Goal: Book appointment/travel/reservation

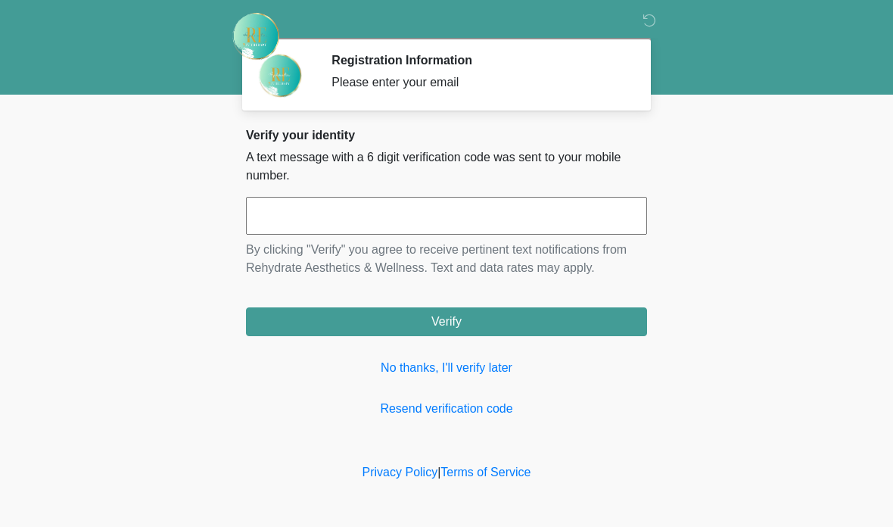
click at [486, 365] on link "No thanks, I'll verify later" at bounding box center [446, 368] width 401 height 18
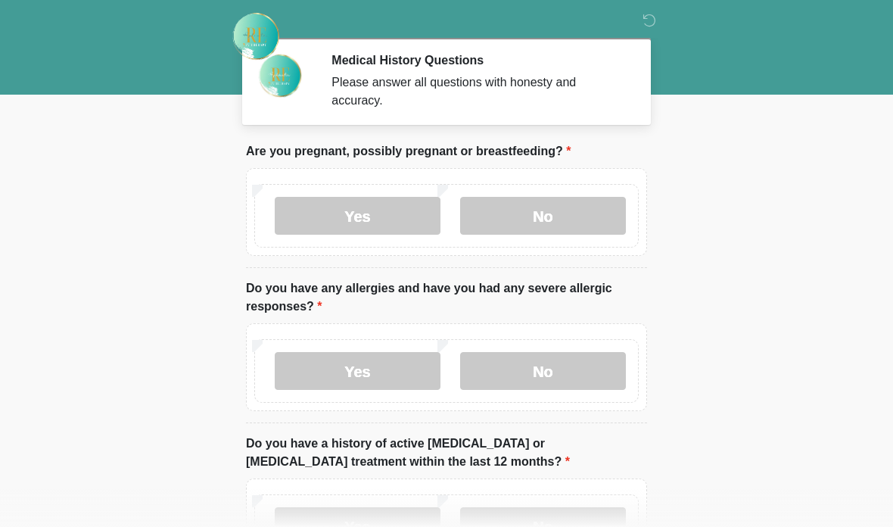
click at [577, 224] on label "No" at bounding box center [543, 216] width 166 height 38
click at [572, 368] on label "No" at bounding box center [543, 371] width 166 height 38
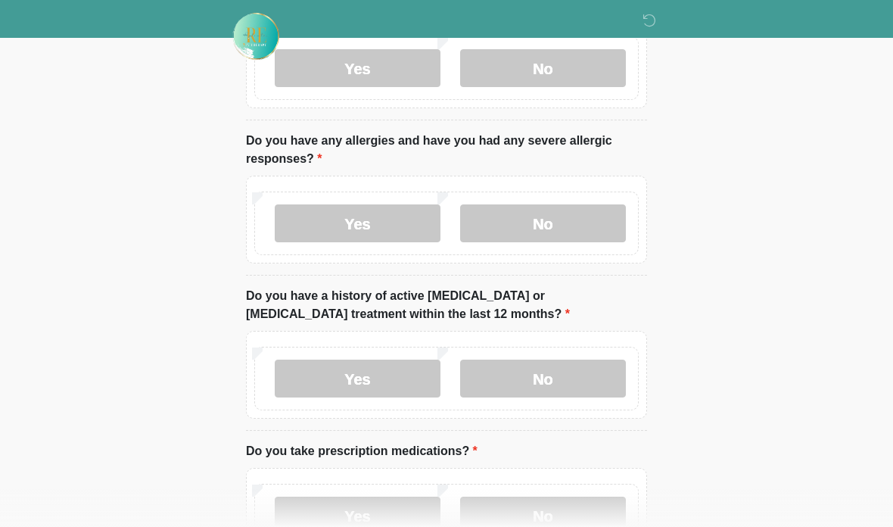
scroll to position [170, 0]
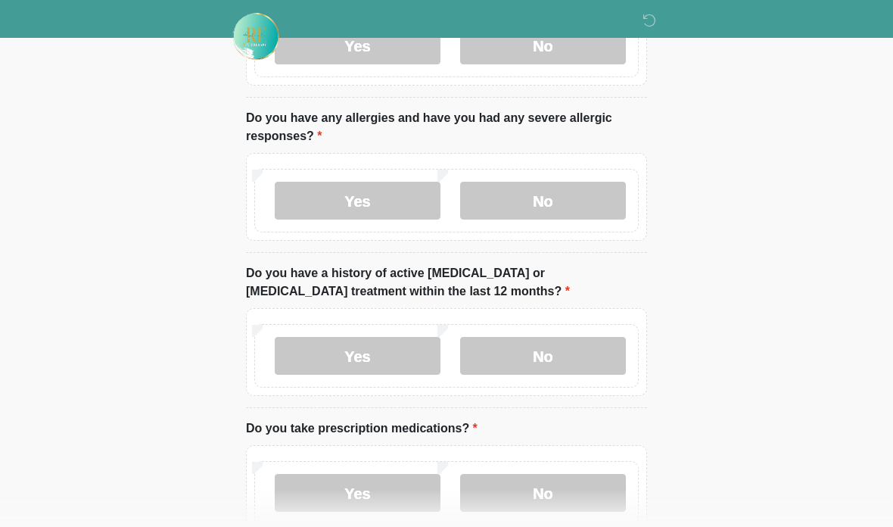
click at [593, 369] on label "No" at bounding box center [543, 356] width 166 height 38
click at [584, 492] on label "No" at bounding box center [543, 493] width 166 height 38
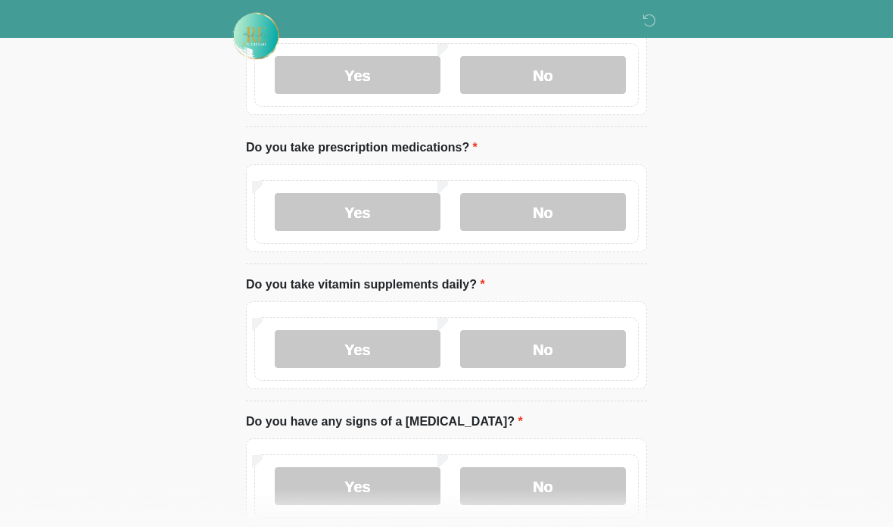
scroll to position [452, 0]
click at [574, 350] on label "No" at bounding box center [543, 348] width 166 height 38
click at [569, 491] on label "No" at bounding box center [543, 485] width 166 height 38
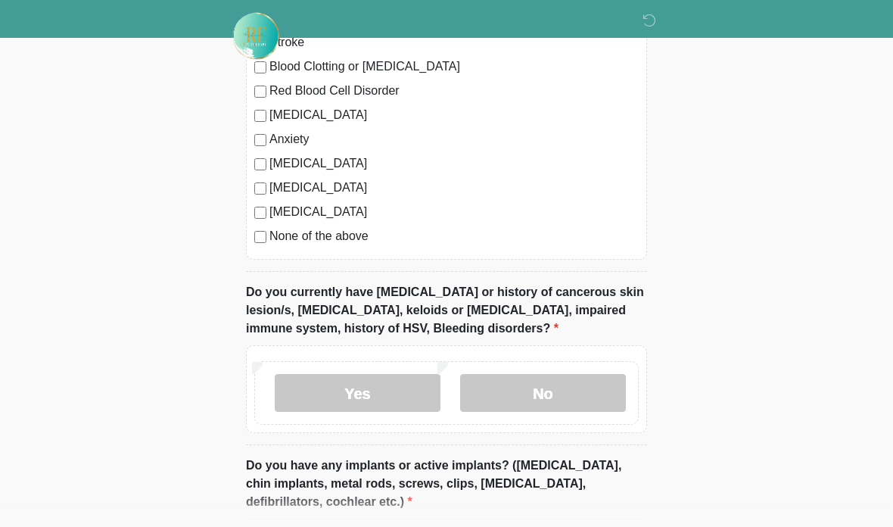
scroll to position [1109, 0]
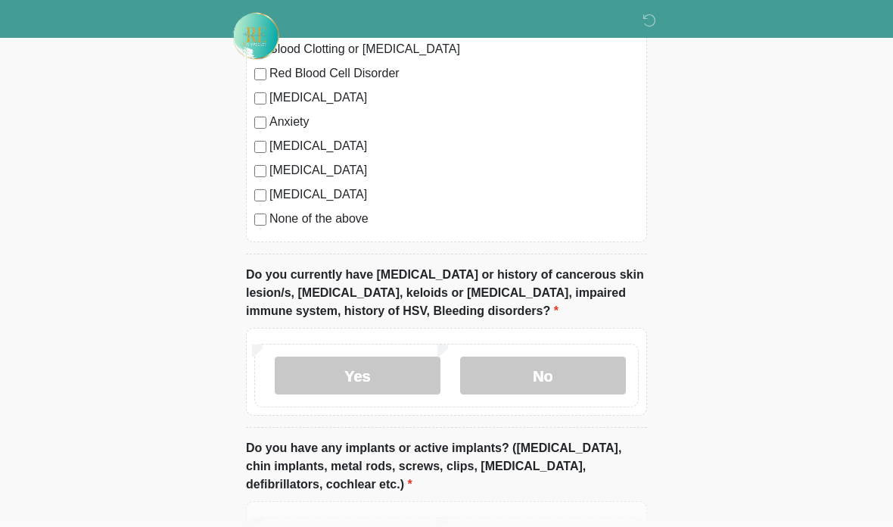
click at [568, 366] on label "No" at bounding box center [543, 376] width 166 height 38
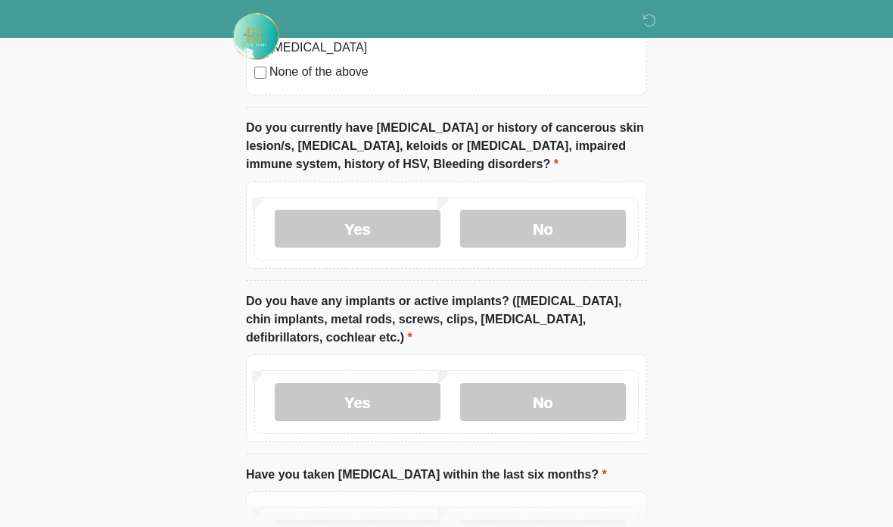
scroll to position [1279, 0]
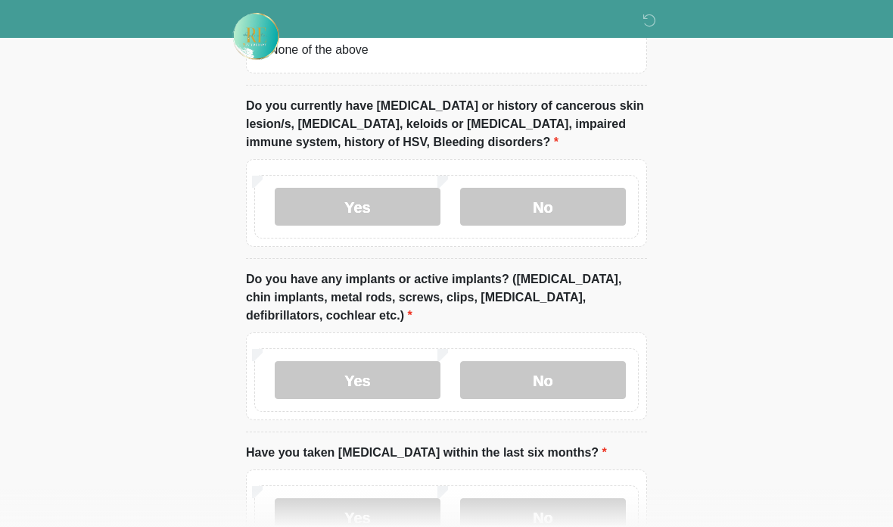
click at [579, 375] on label "No" at bounding box center [543, 380] width 166 height 38
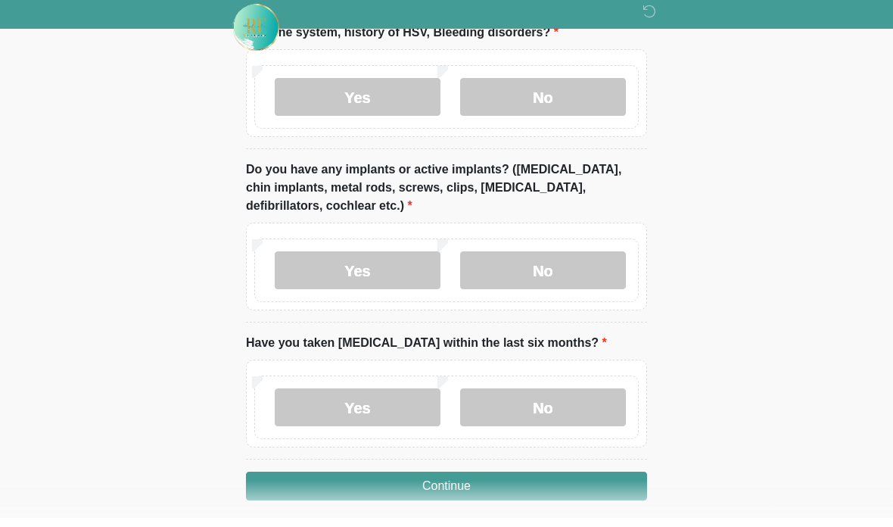
scroll to position [1379, 0]
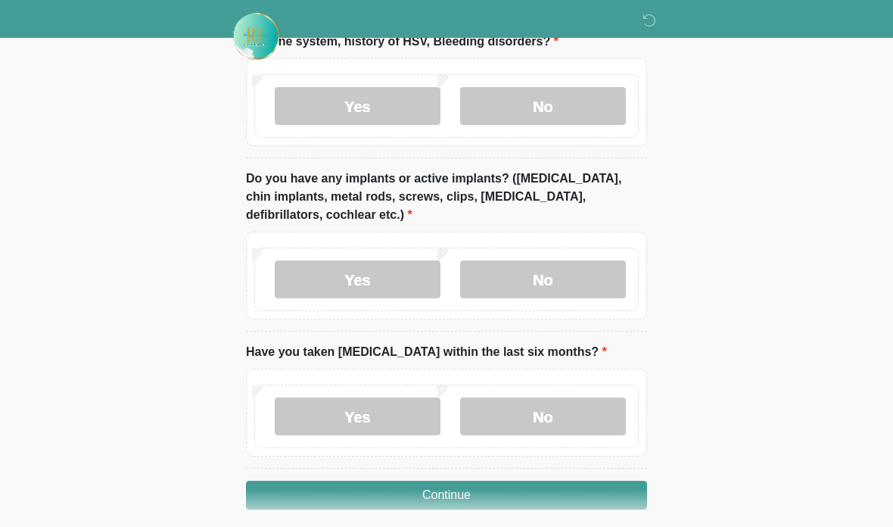
click at [555, 412] on label "No" at bounding box center [543, 416] width 166 height 38
click at [562, 503] on button "Continue" at bounding box center [446, 495] width 401 height 29
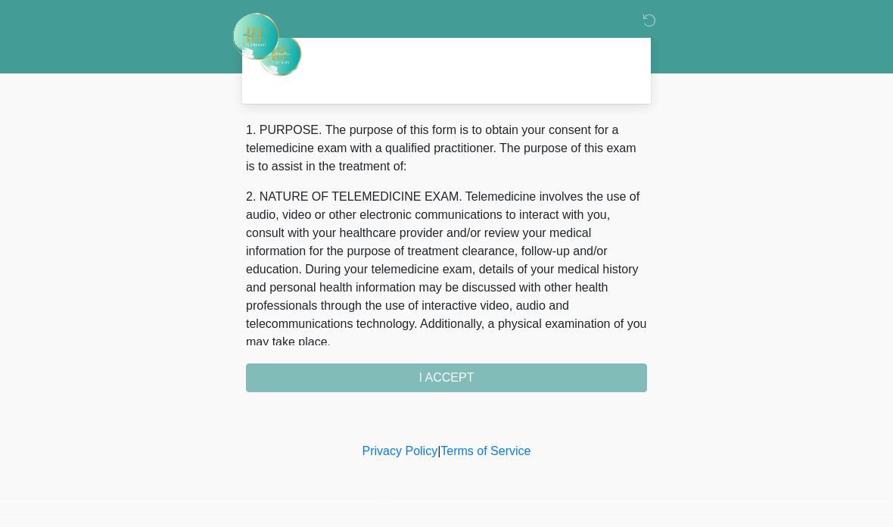
scroll to position [0, 0]
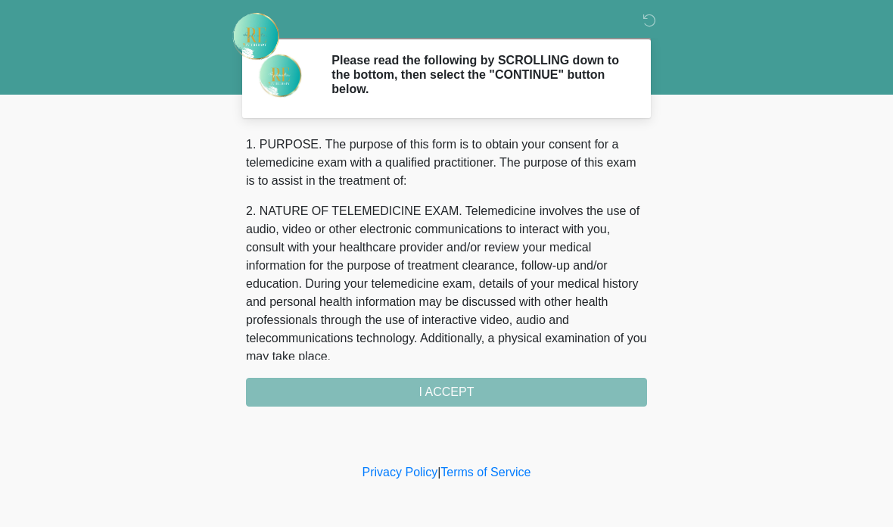
click at [563, 395] on div "1. PURPOSE. The purpose of this form is to obtain your consent for a telemedici…" at bounding box center [446, 271] width 401 height 271
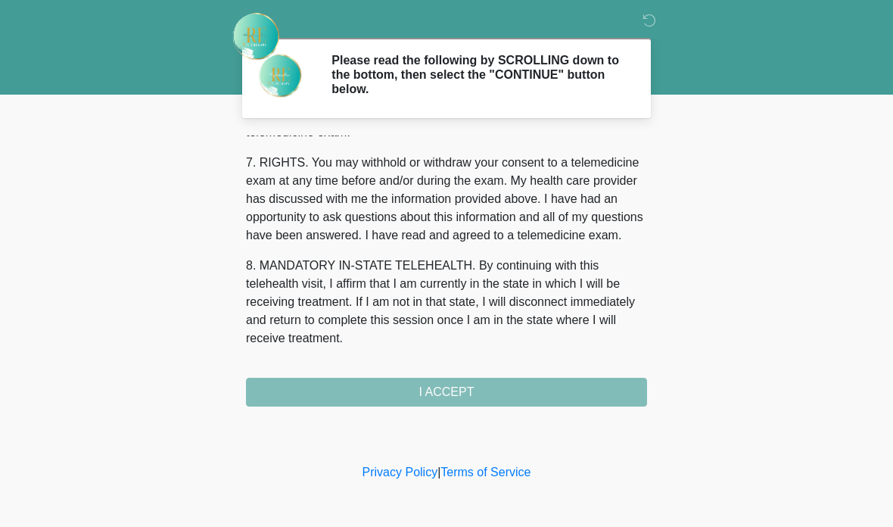
scroll to position [672, 0]
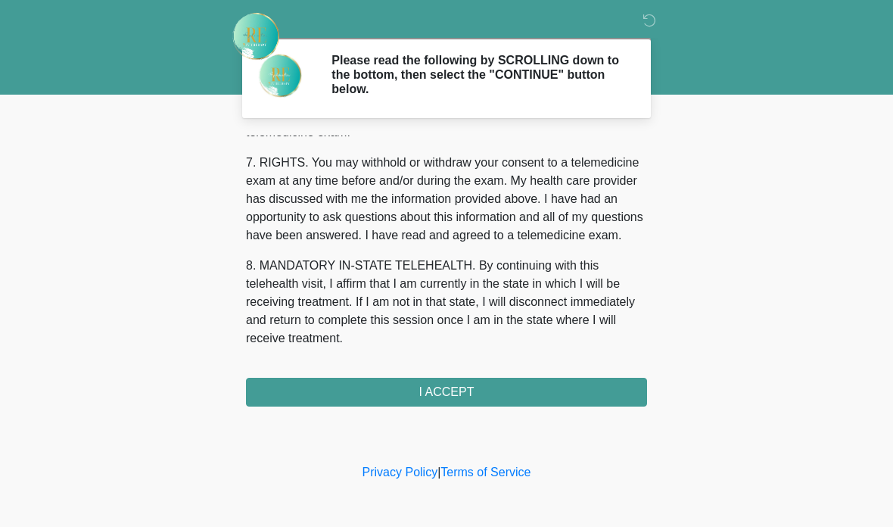
click at [471, 389] on button "I ACCEPT" at bounding box center [446, 392] width 401 height 29
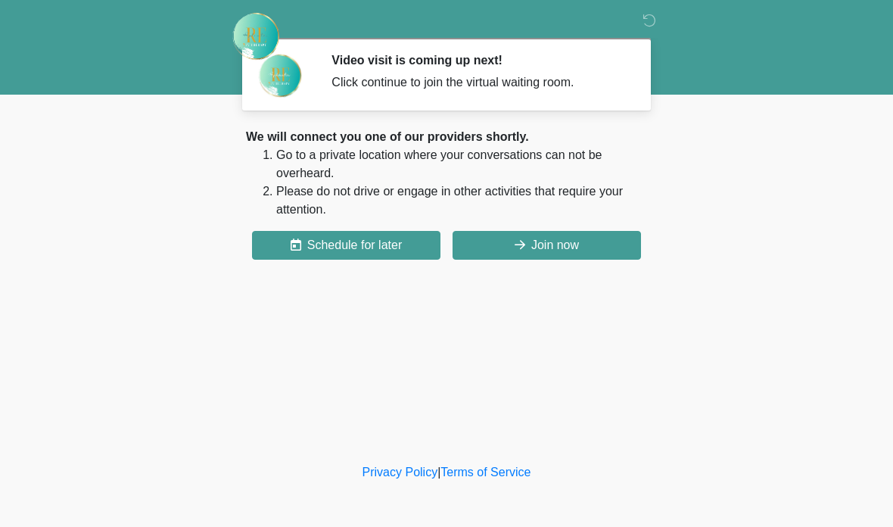
click at [379, 241] on button "Schedule for later" at bounding box center [346, 245] width 188 height 29
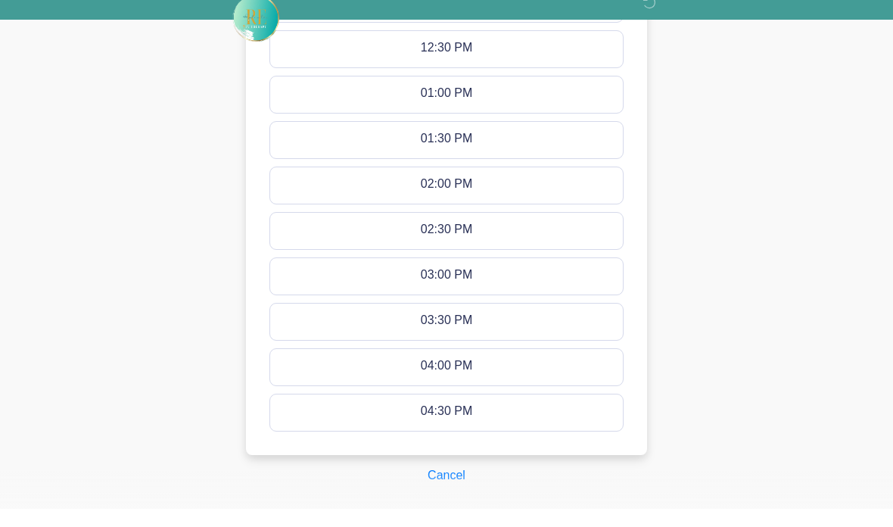
scroll to position [981, 0]
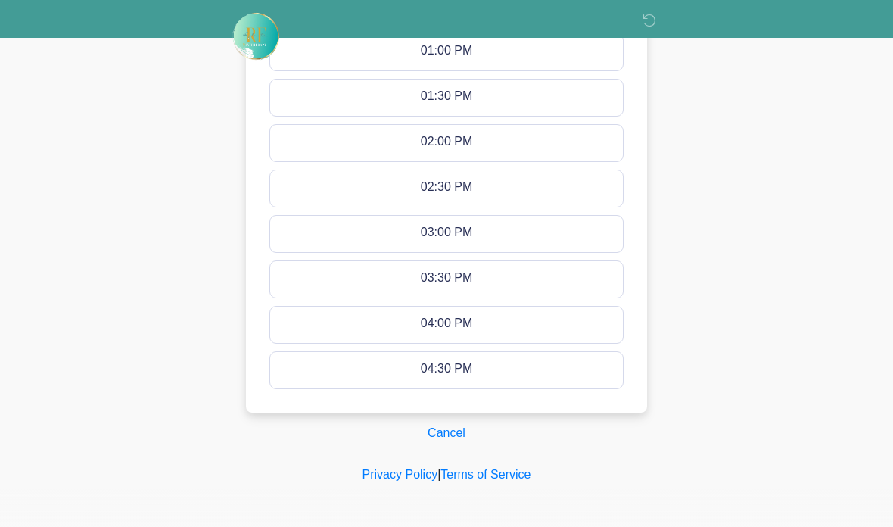
click at [444, 422] on button "Cancel" at bounding box center [447, 433] width 58 height 29
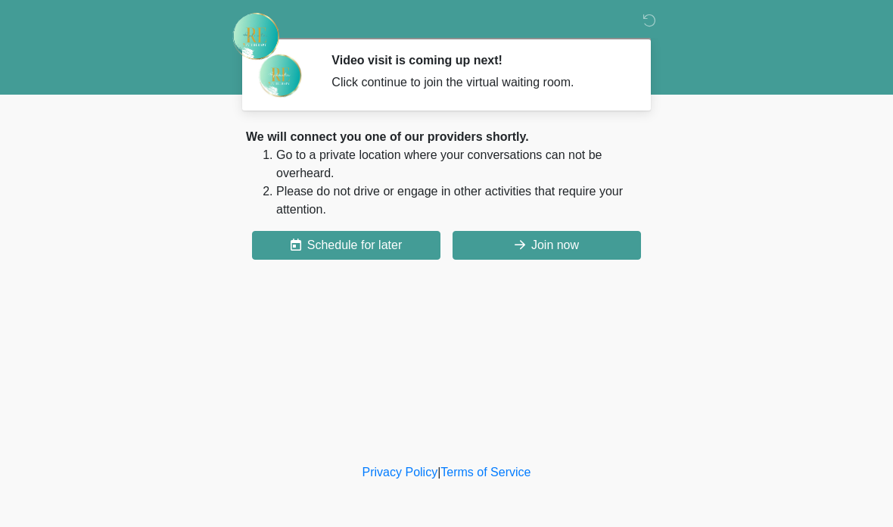
click at [587, 246] on button "Join now" at bounding box center [547, 245] width 188 height 29
